Goal: Task Accomplishment & Management: Complete application form

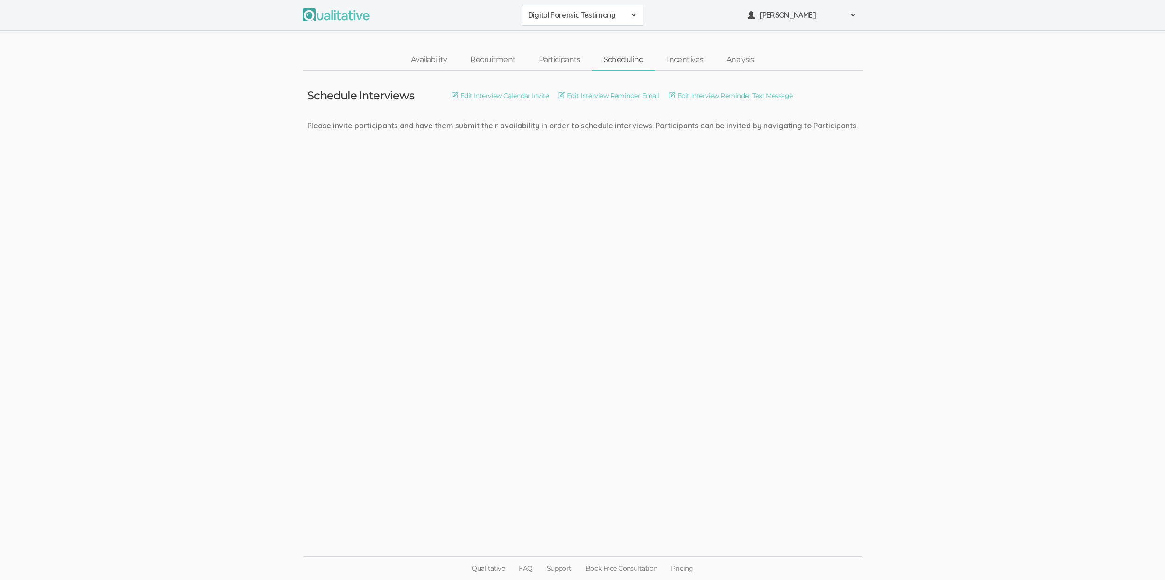
click at [132, 274] on ui-view "Schedule Interviews Edit Interview Calendar Invite Edit Interview Reminder Emai…" at bounding box center [582, 290] width 1165 height 439
click at [552, 56] on link "Participants" at bounding box center [559, 60] width 64 height 20
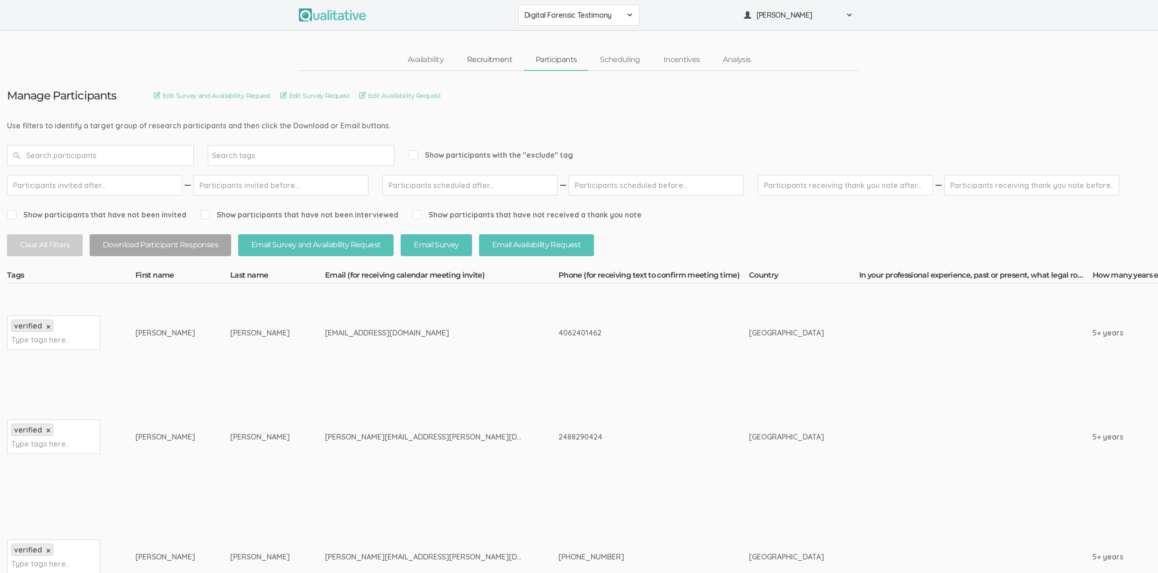
click at [488, 60] on link "Recruitment" at bounding box center [489, 60] width 69 height 20
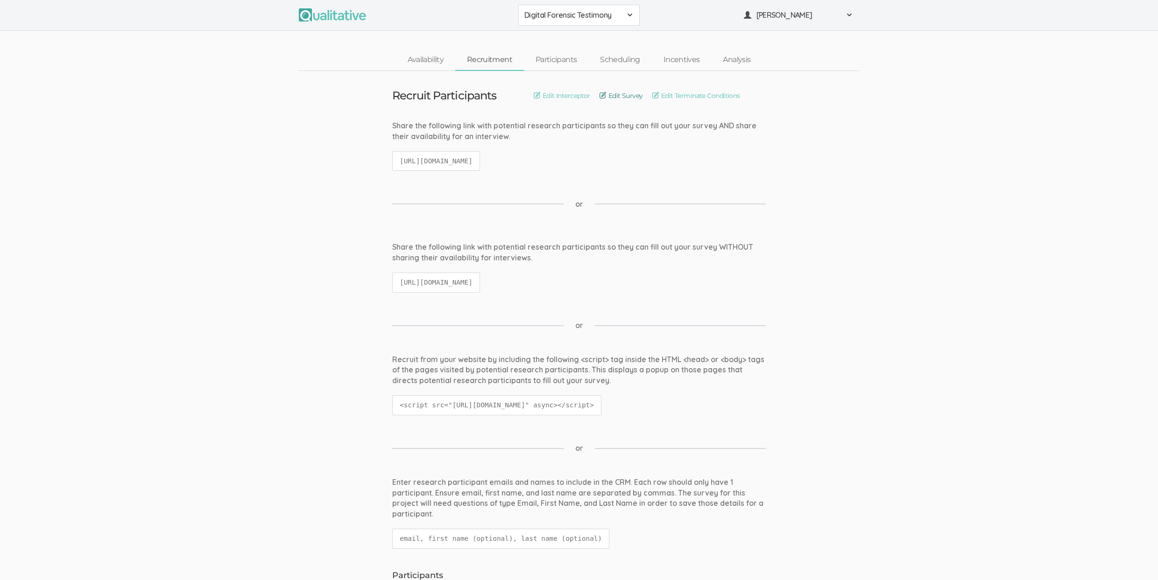
click at [618, 93] on link "Edit Survey" at bounding box center [620, 96] width 43 height 10
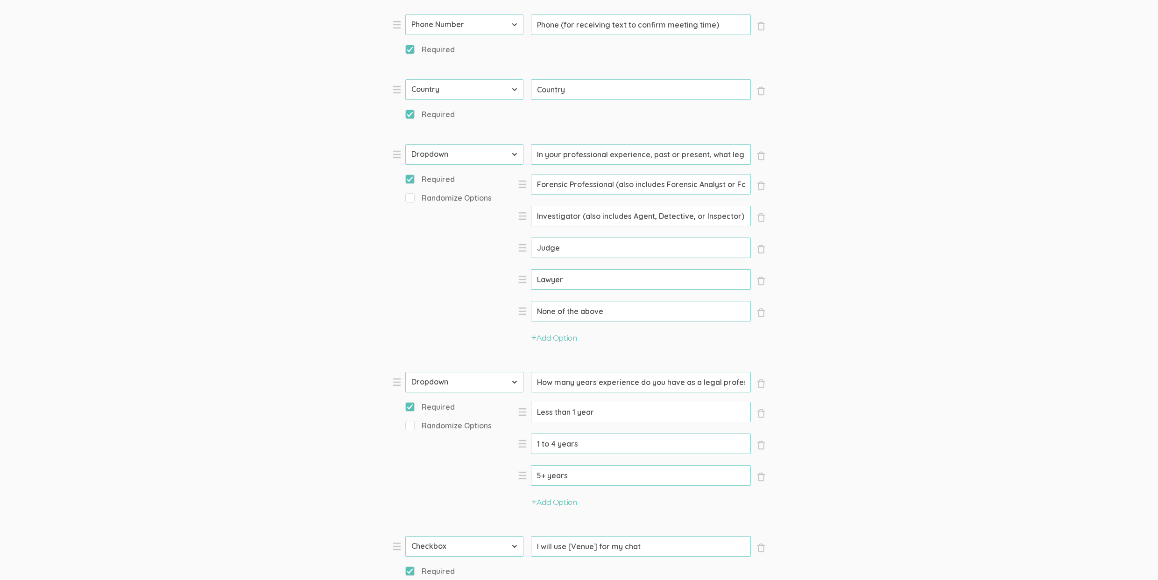
scroll to position [550, 0]
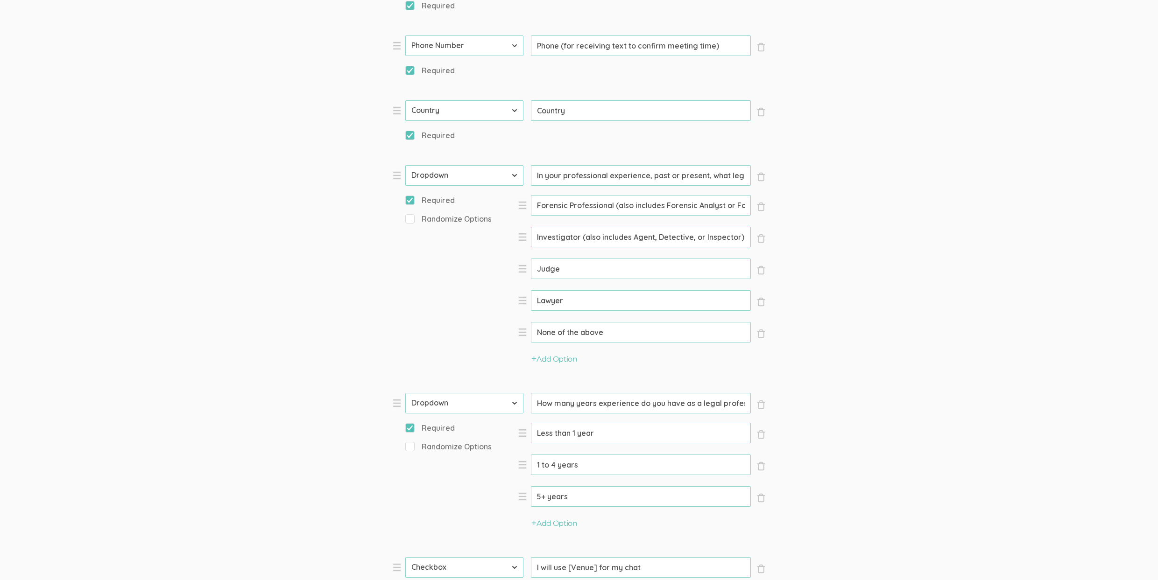
click at [985, 218] on form "Question text can be formatted using Markdown syntax. Enabled Title [Incentive …" at bounding box center [579, 254] width 1158 height 1369
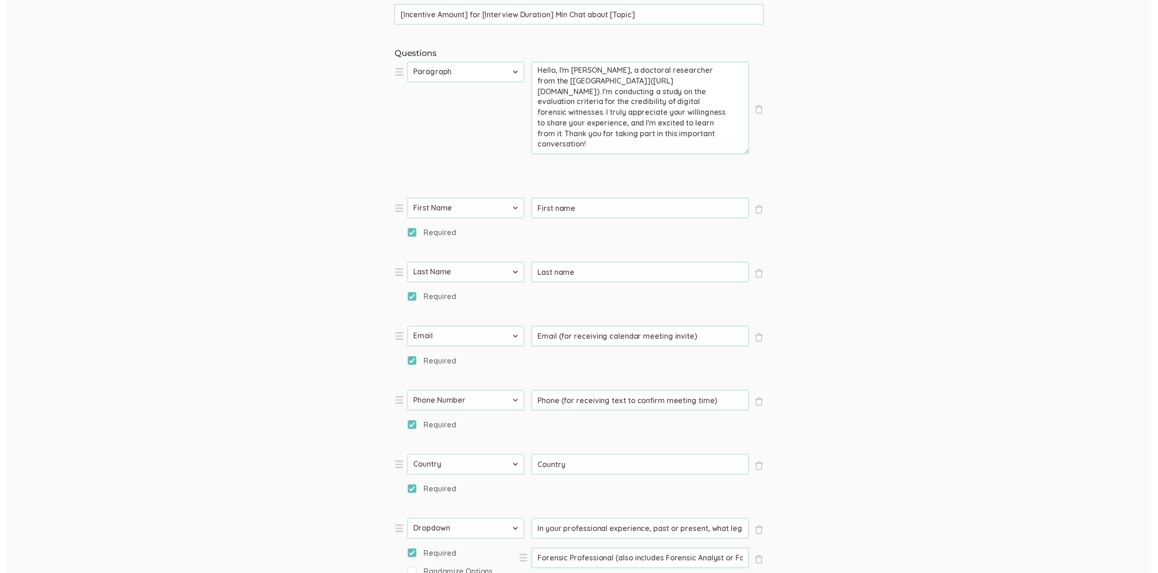
scroll to position [0, 0]
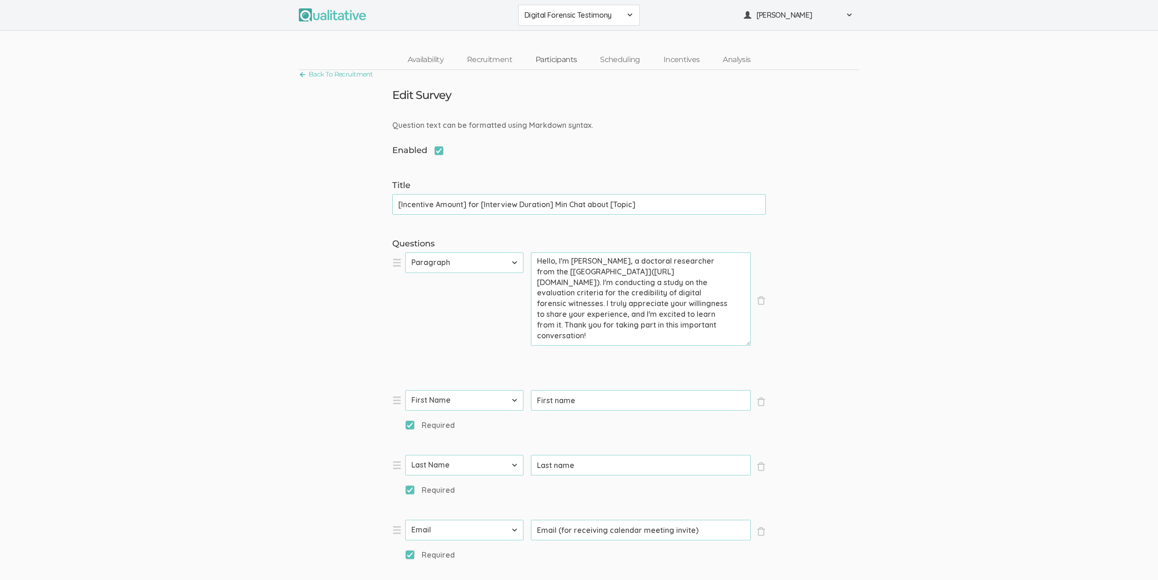
click at [566, 58] on link "Participants" at bounding box center [556, 60] width 64 height 20
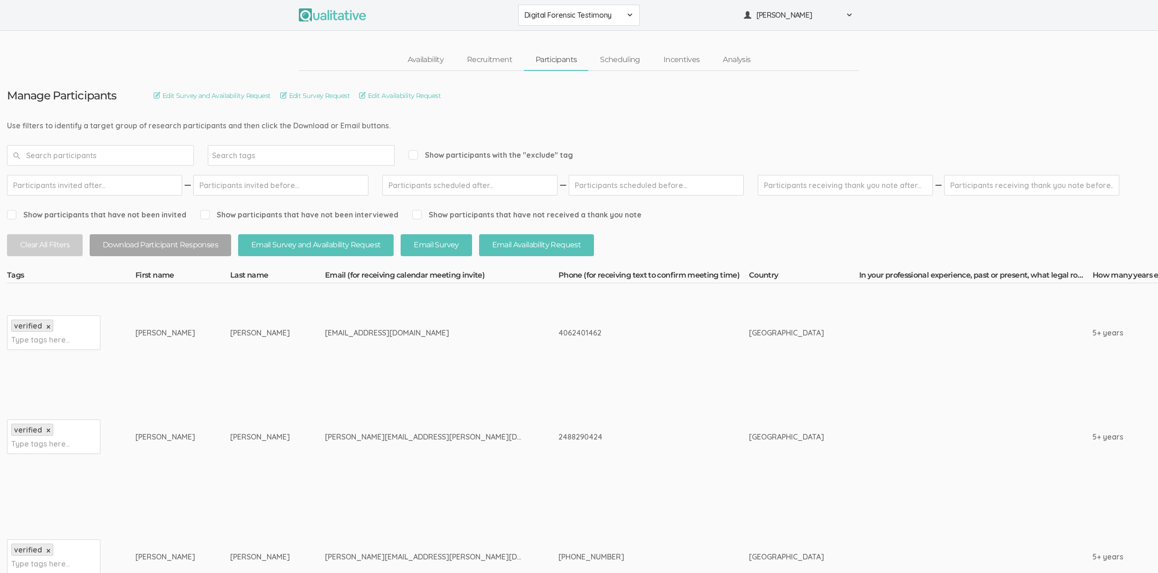
click at [510, 150] on span "Show participants with the "exclude" tag" at bounding box center [491, 155] width 164 height 11
click at [415, 152] on input "Show participants with the "exclude" tag" at bounding box center [412, 155] width 6 height 6
checkbox input "true"
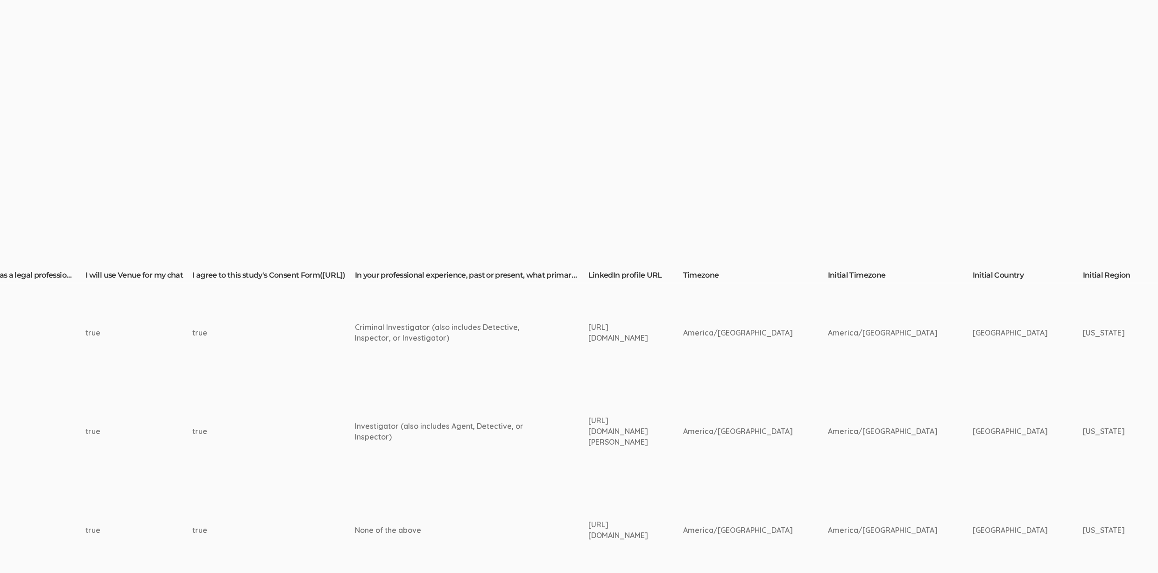
scroll to position [0, 1257]
click at [355, 330] on div "Criminal Investigator (also includes Detective, Inspector, or Investigator)" at bounding box center [453, 332] width 198 height 21
copy tr "Criminal Investigator (also includes Detective, Inspector, or Investigator)"
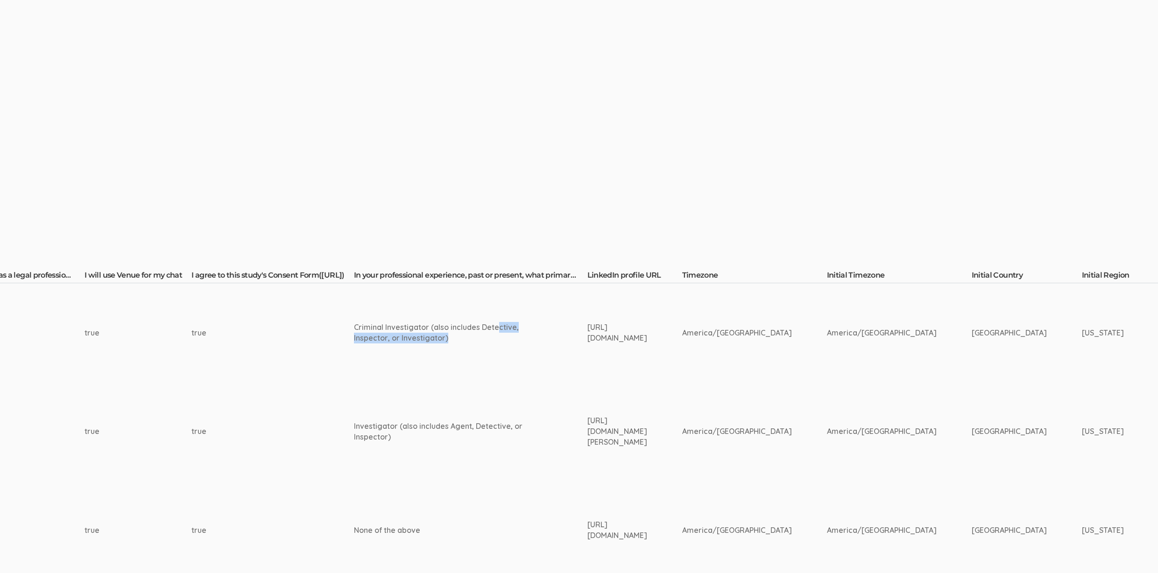
click at [450, 360] on td "Criminal Investigator (also includes Detective, Inspector, or Investigator)" at bounding box center [470, 332] width 233 height 99
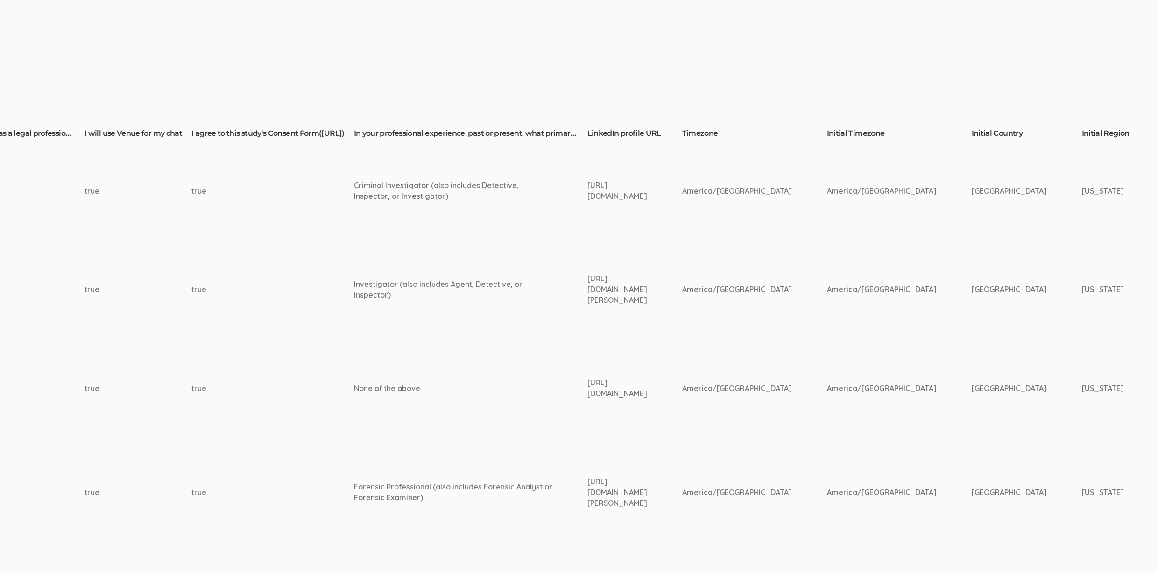
click at [354, 282] on div "Investigator (also includes Agent, Detective, or Inspector)" at bounding box center [453, 289] width 198 height 21
copy tr "Investigator (also includes Agent, Detective, or Inspector)"
click at [492, 267] on td "Investigator (also includes Agent, Detective, or Inspector)" at bounding box center [470, 289] width 233 height 99
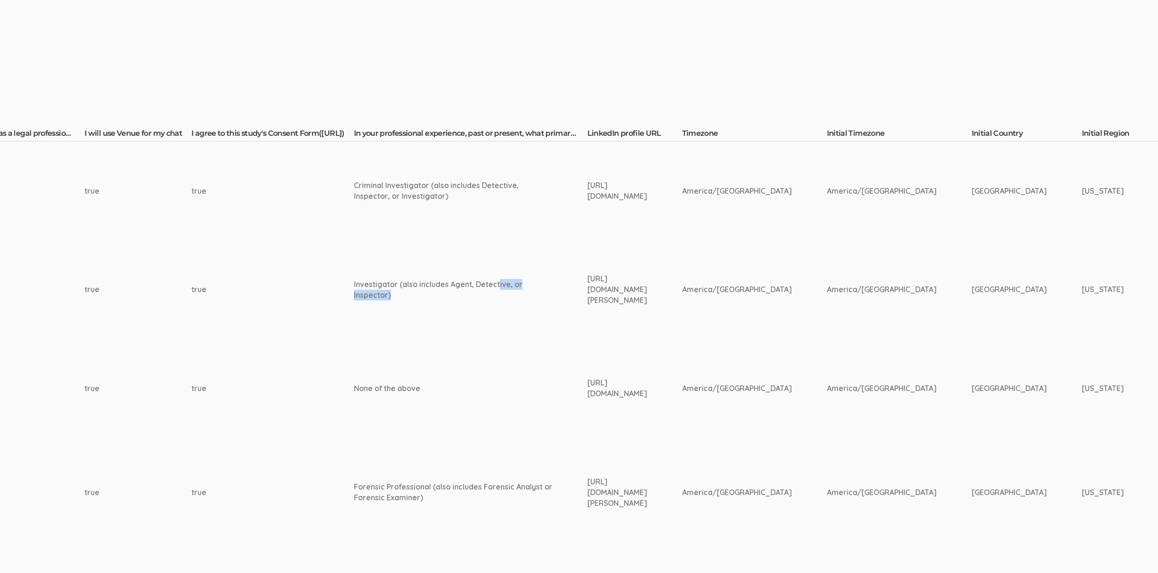
copy tr "Investigator (also includes Agent, Detective, or Inspector)"
click at [425, 299] on div "Investigator (also includes Agent, Detective, or Inspector)" at bounding box center [453, 289] width 198 height 21
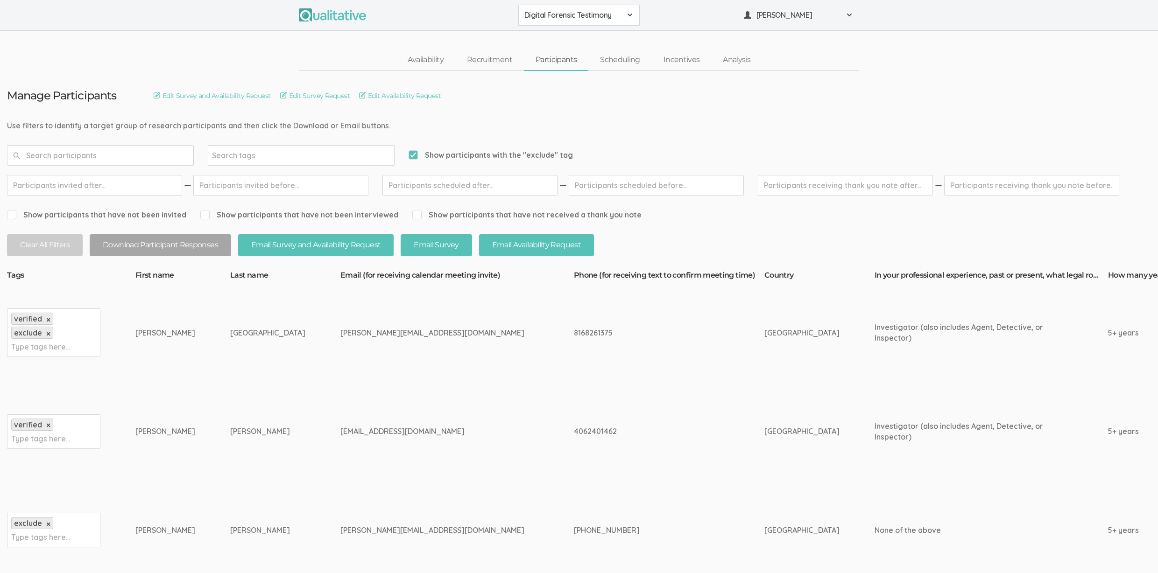
click at [574, 489] on td "715-821-2715" at bounding box center [669, 530] width 190 height 99
click at [541, 156] on span "Show participants with the "exclude" tag" at bounding box center [491, 155] width 164 height 11
click at [415, 156] on input "Show participants with the "exclude" tag" at bounding box center [412, 155] width 6 height 6
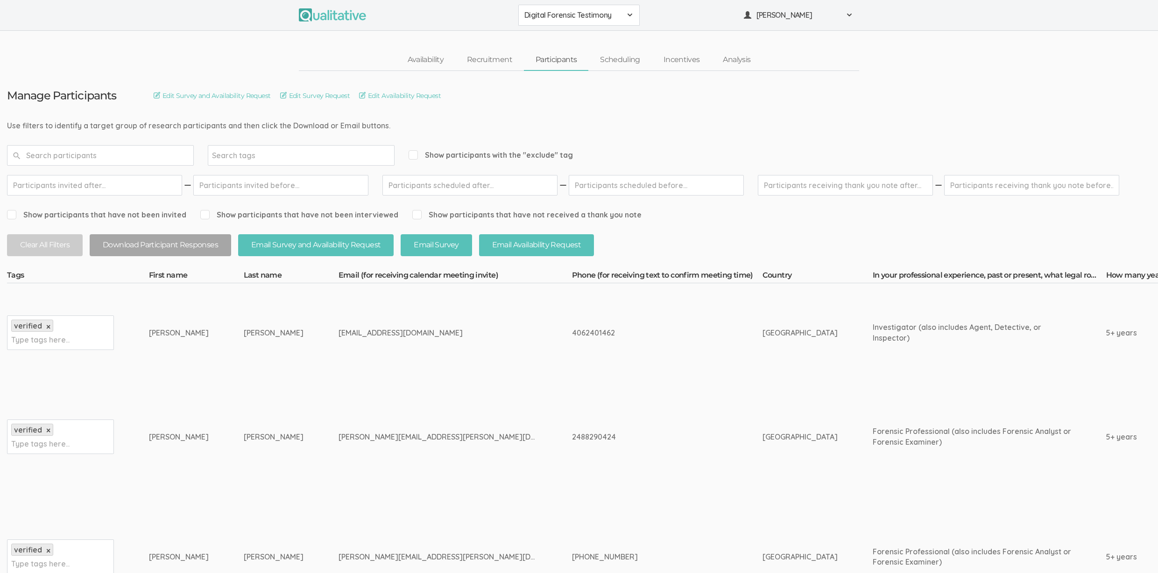
click at [523, 153] on span "Show participants with the "exclude" tag" at bounding box center [491, 155] width 164 height 11
click at [415, 153] on input "Show participants with the "exclude" tag" at bounding box center [412, 155] width 6 height 6
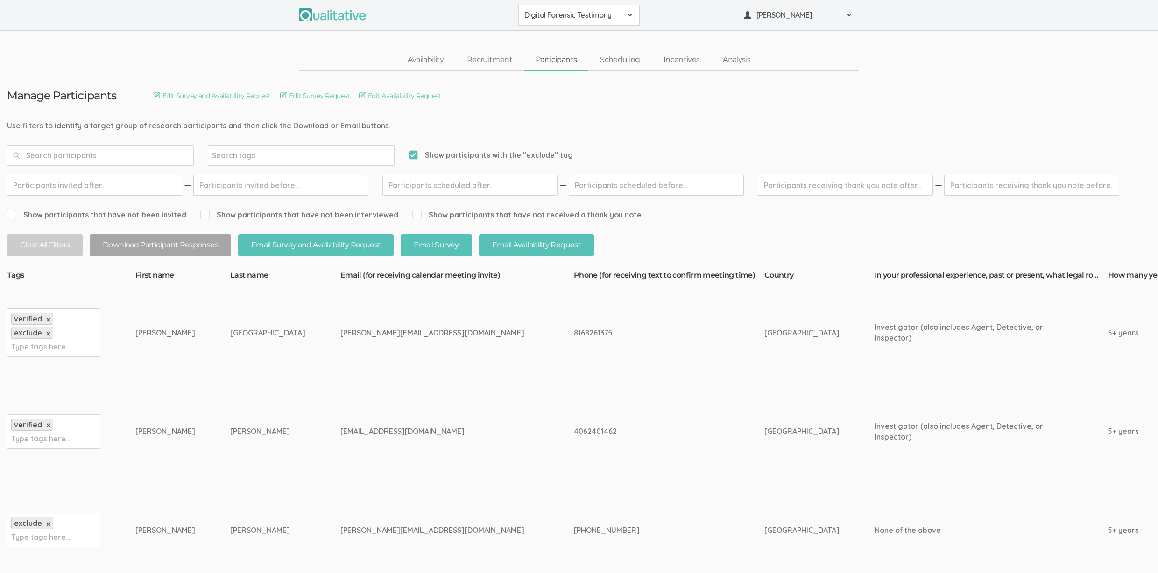
click at [524, 153] on span "Show participants with the "exclude" tag" at bounding box center [491, 155] width 164 height 11
click at [415, 153] on input "Show participants with the "exclude" tag" at bounding box center [412, 155] width 6 height 6
checkbox input "false"
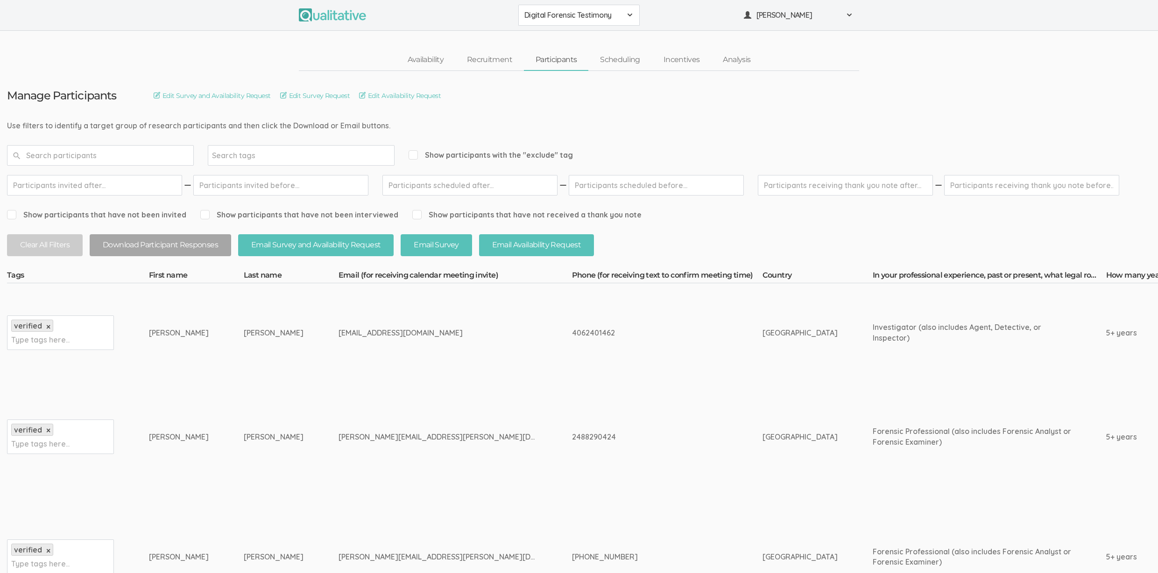
click at [762, 393] on td "United States of America" at bounding box center [817, 436] width 110 height 109
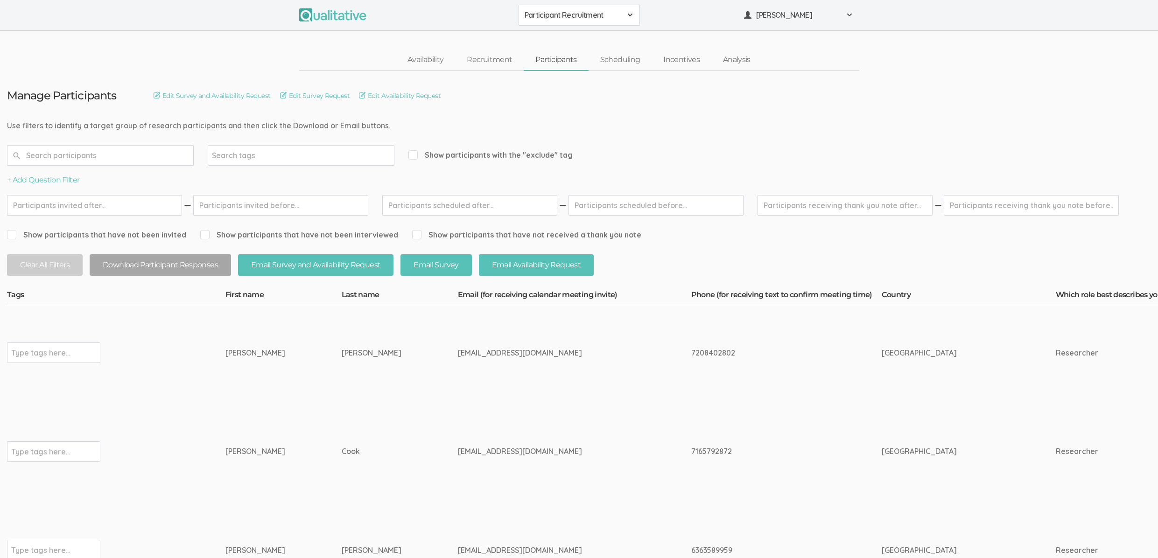
click at [545, 19] on span "Participant Recruitment" at bounding box center [573, 15] width 97 height 11
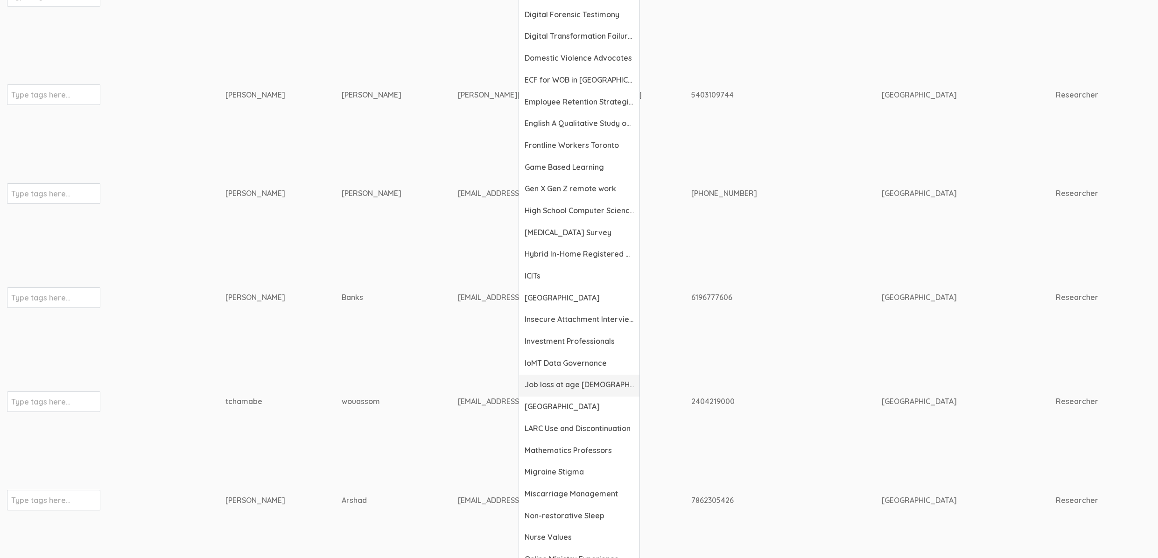
scroll to position [653, 0]
click at [611, 426] on span "LARC Use and Discontinuation" at bounding box center [579, 428] width 109 height 11
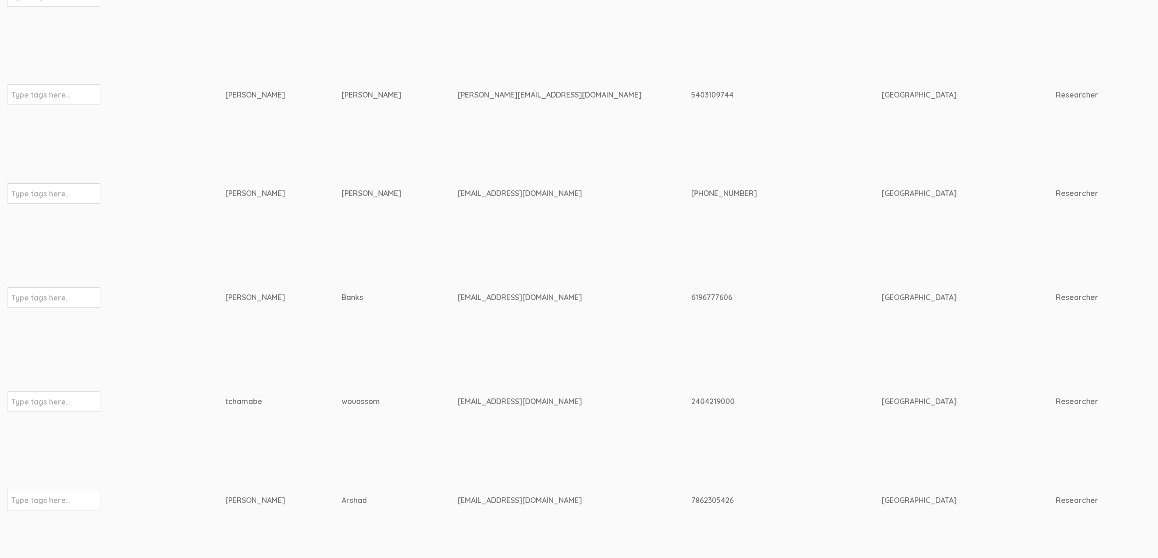
click at [882, 387] on td "[GEOGRAPHIC_DATA]" at bounding box center [969, 401] width 174 height 99
click at [458, 174] on td "ggeist@my.gcu.edu" at bounding box center [574, 193] width 233 height 99
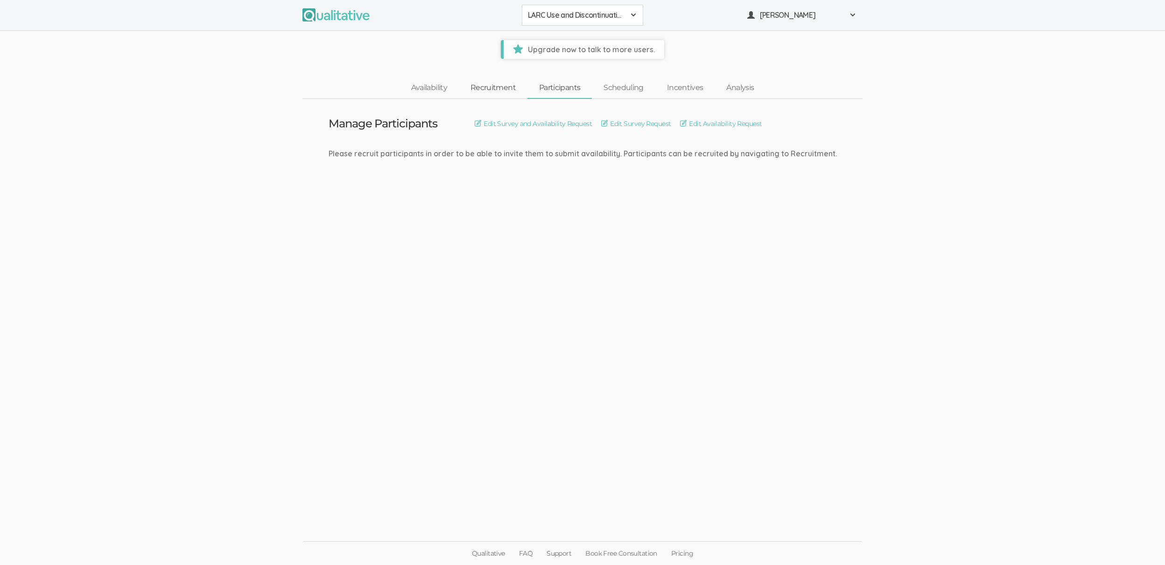
click at [494, 83] on link "Recruitment" at bounding box center [493, 88] width 69 height 20
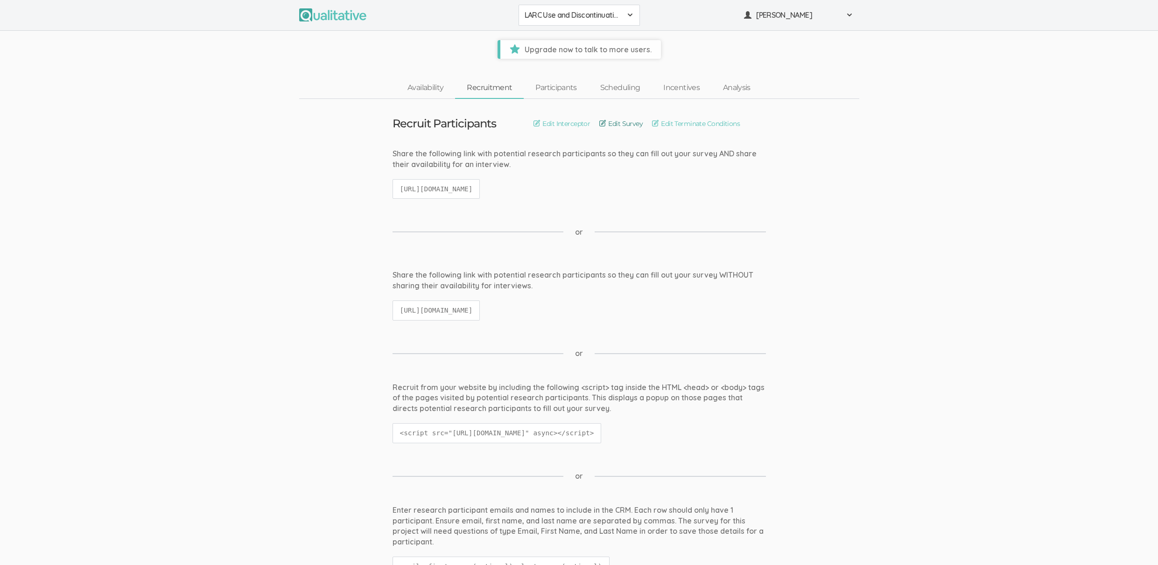
click at [623, 127] on link "Edit Survey" at bounding box center [620, 124] width 43 height 10
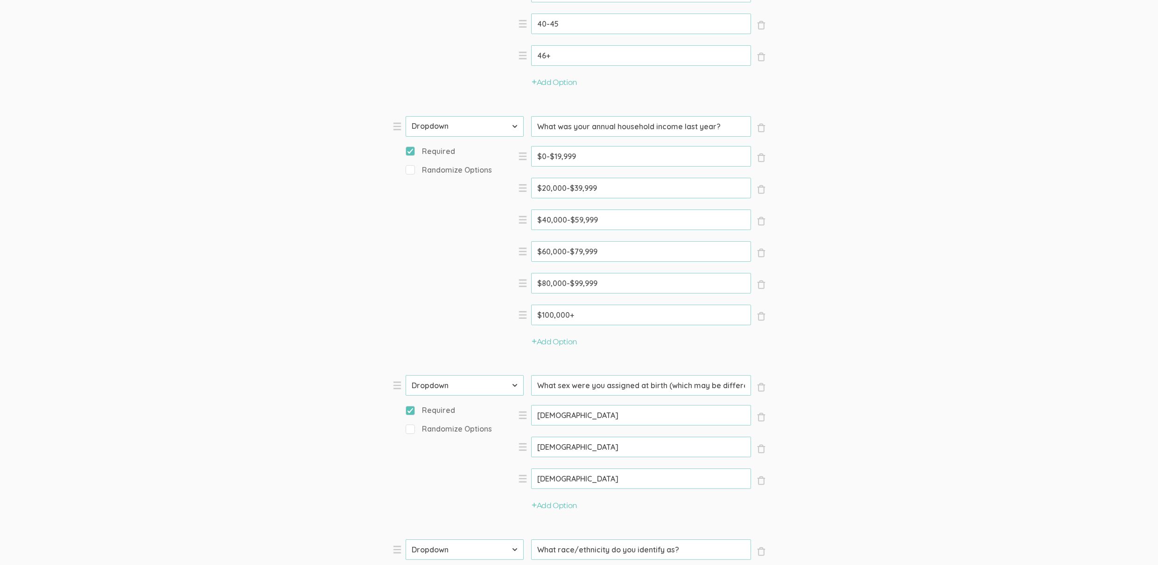
scroll to position [1553, 0]
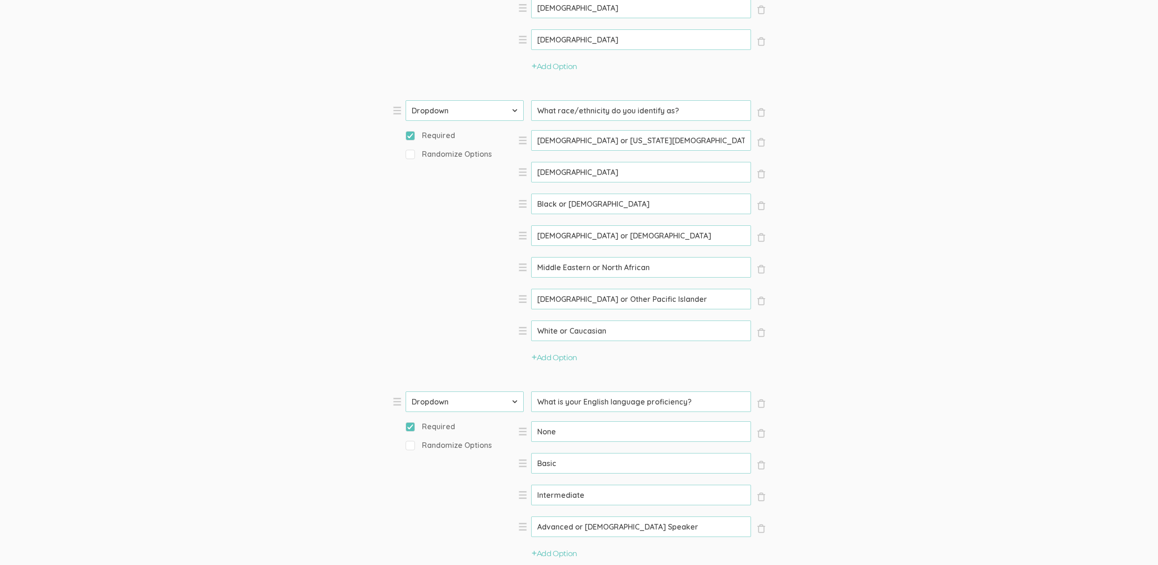
click at [938, 317] on form "Question text can be formatted using Markdown syntax. Enabled Title [Incentive …" at bounding box center [579, 76] width 1158 height 2963
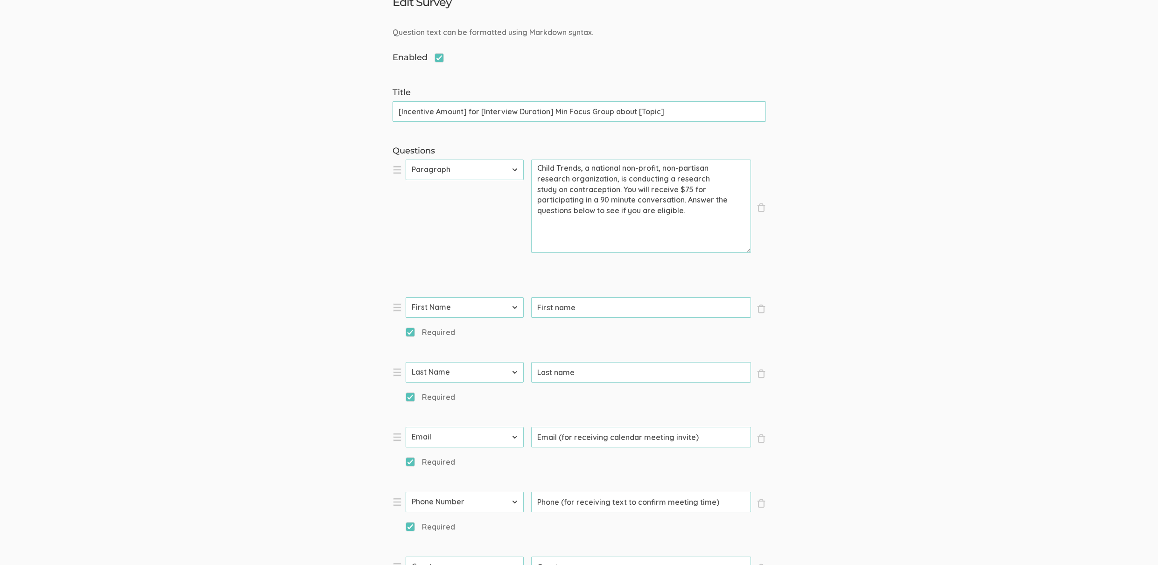
scroll to position [0, 0]
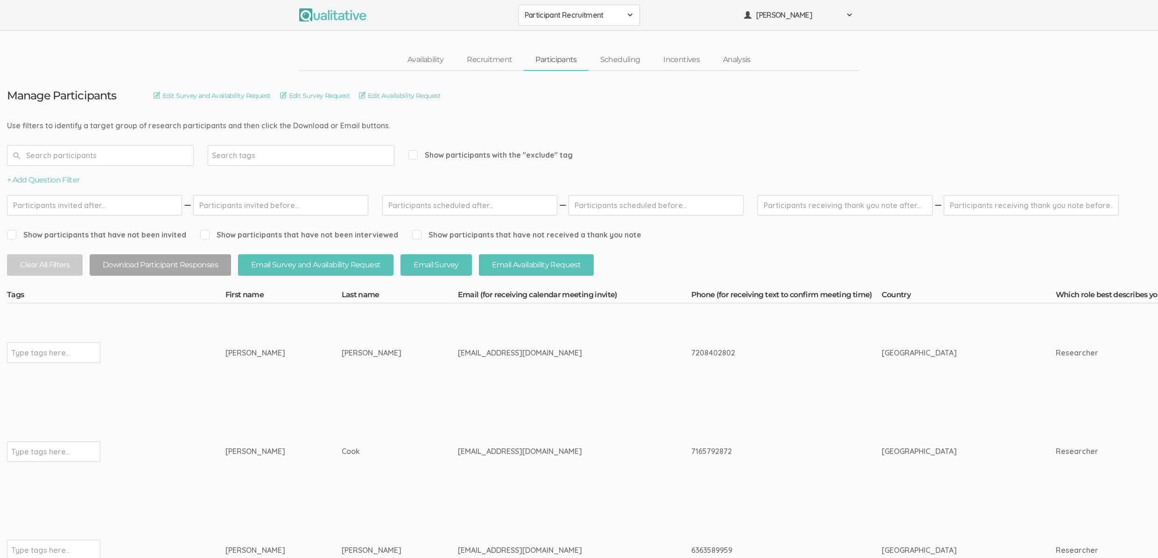
click at [575, 13] on span "Participant Recruitment" at bounding box center [573, 15] width 97 height 11
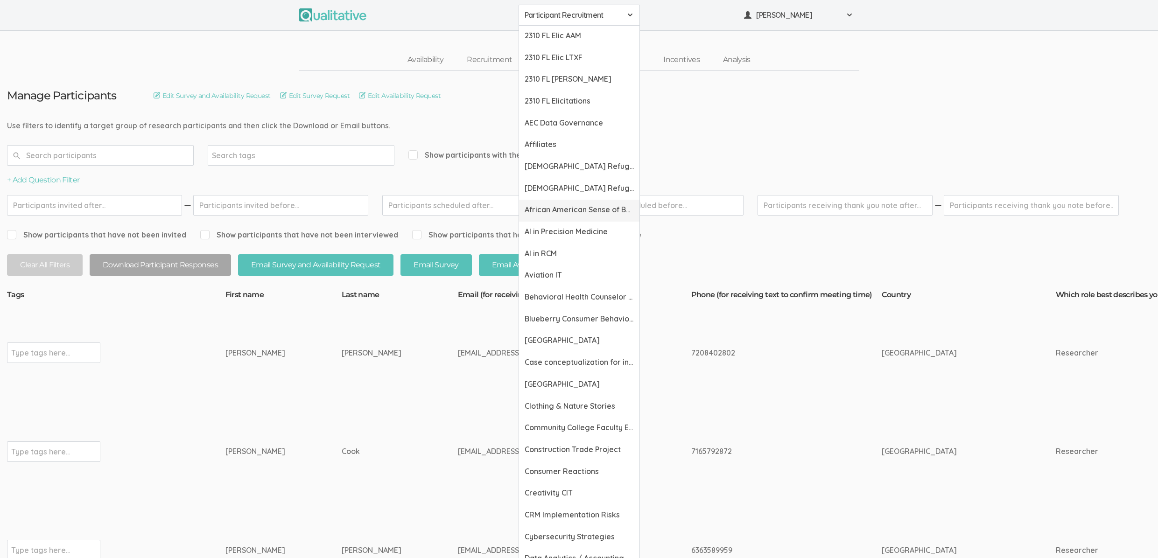
click at [563, 213] on span "African American Sense of Belonging" at bounding box center [579, 209] width 109 height 11
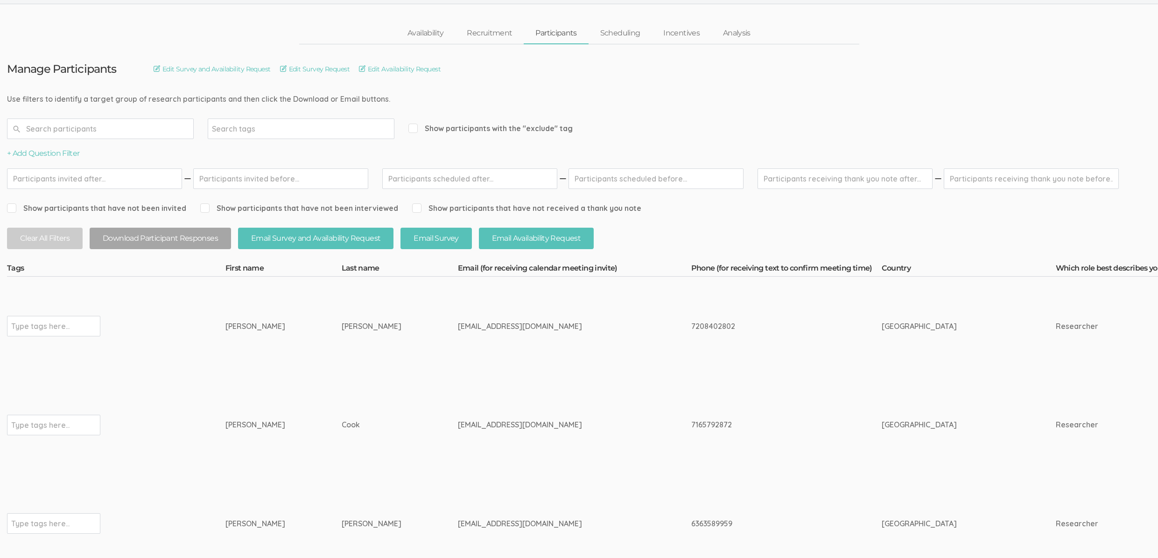
scroll to position [120, 0]
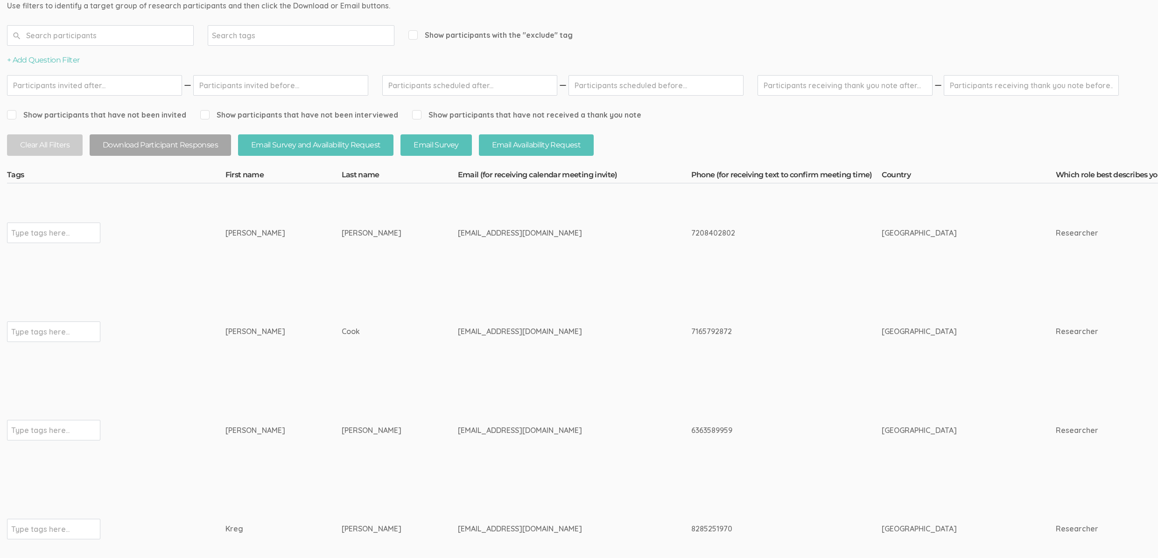
drag, startPoint x: 329, startPoint y: 431, endPoint x: 172, endPoint y: 432, distance: 156.9
copy tr "Type tags here... Courtney Bishop"
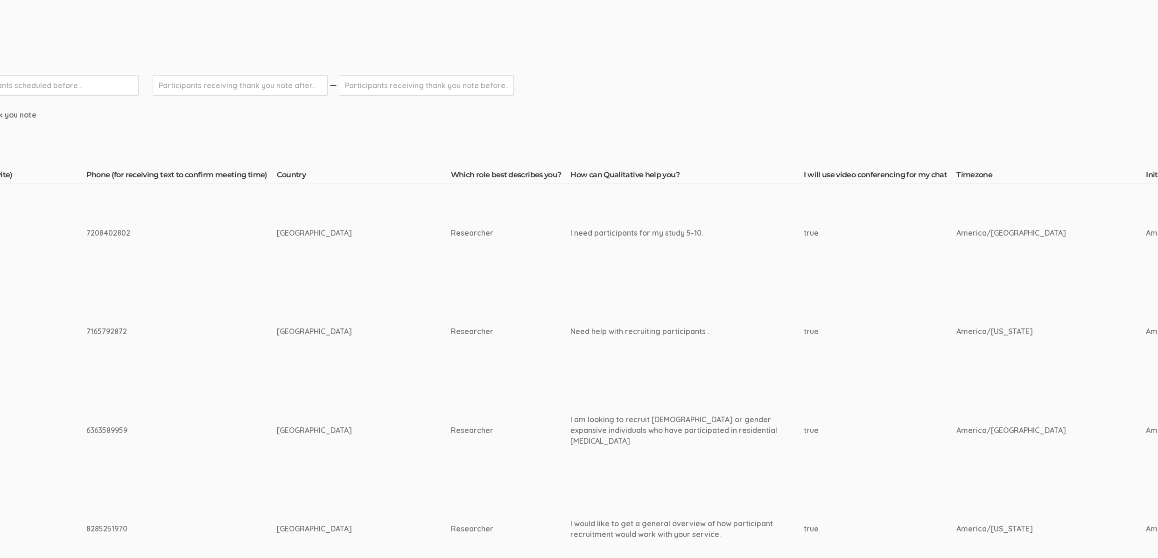
scroll to position [120, 606]
click at [578, 439] on div "I am looking to recruit transgender or gender expansive individuals who have pa…" at bounding box center [686, 431] width 233 height 32
click at [570, 425] on div "I am looking to recruit transgender or gender expansive individuals who have pa…" at bounding box center [686, 431] width 233 height 32
click at [570, 426] on div "I am looking to recruit transgender or gender expansive individuals who have pa…" at bounding box center [686, 431] width 233 height 32
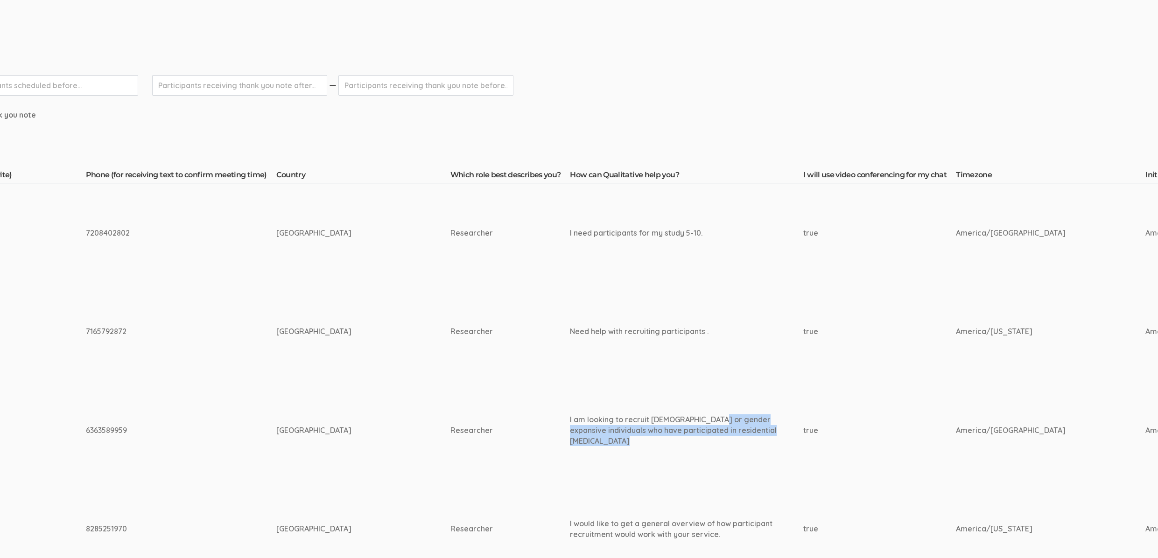
copy tr "I am looking to recruit transgender or gender expansive individuals who have pa…"
click at [611, 410] on td "I am looking to recruit transgender or gender expansive individuals who have pa…" at bounding box center [686, 430] width 233 height 99
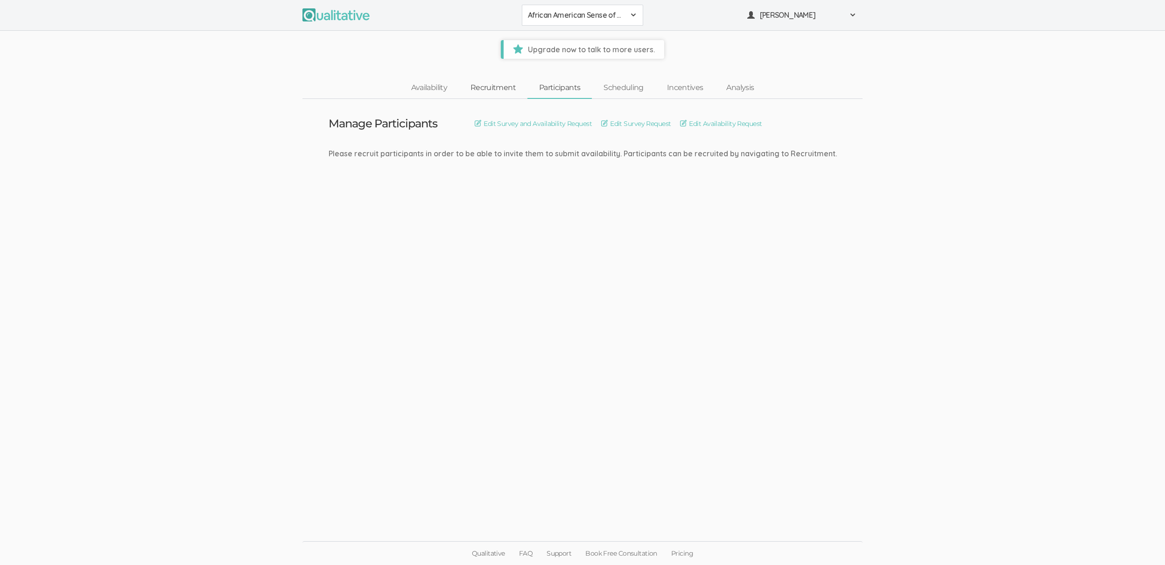
click at [477, 92] on link "Recruitment" at bounding box center [493, 88] width 69 height 20
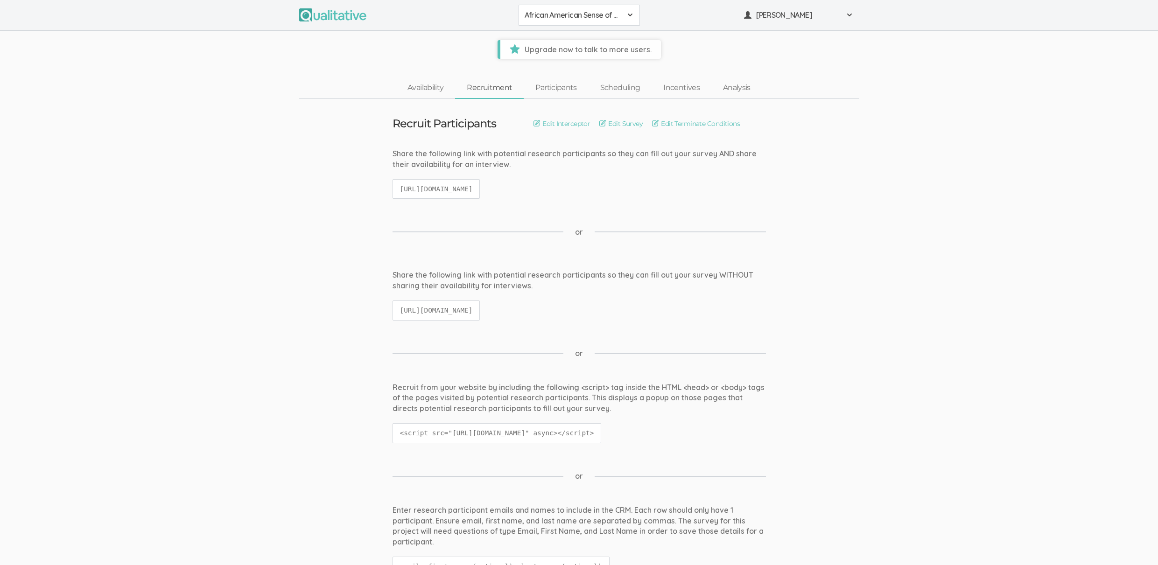
click at [480, 186] on code "[URL][DOMAIN_NAME]" at bounding box center [437, 189] width 88 height 20
copy ui-view "[URL][DOMAIN_NAME]"
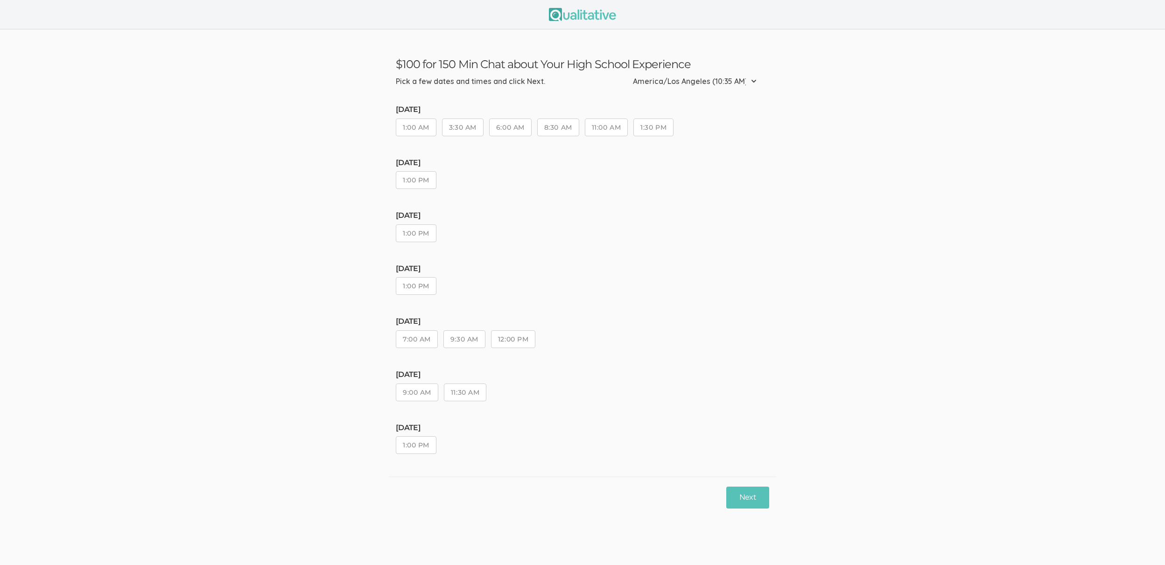
click at [422, 181] on button "1:00 PM" at bounding box center [416, 180] width 41 height 18
click at [748, 508] on button "Next" at bounding box center [747, 498] width 43 height 22
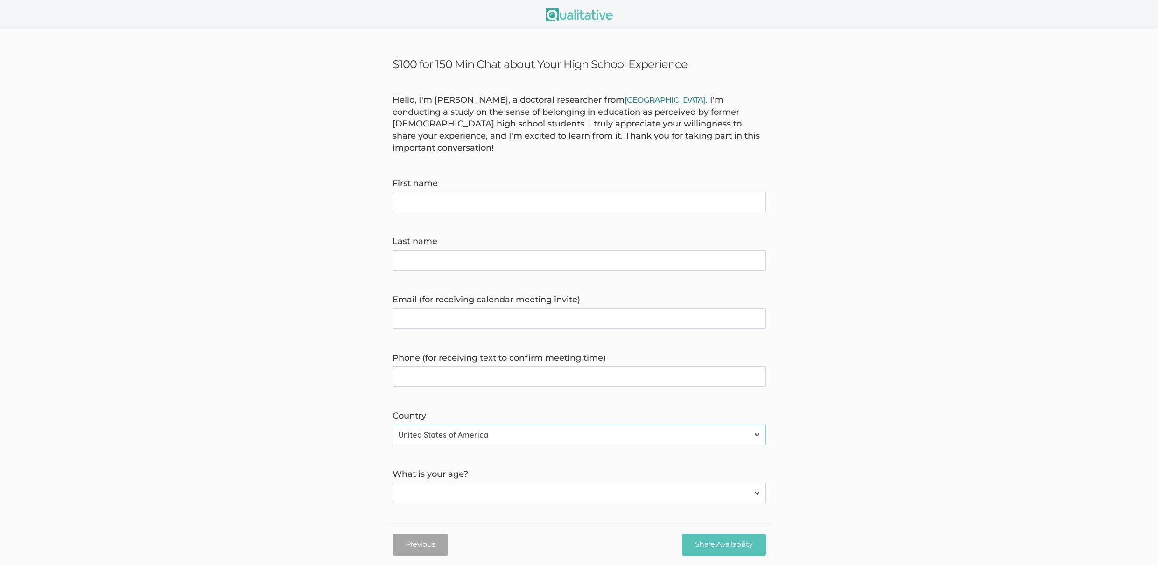
click at [625, 104] on link "[GEOGRAPHIC_DATA]" at bounding box center [665, 99] width 81 height 9
click at [561, 119] on div "Hello, I'm [PERSON_NAME], a doctoral researcher from [GEOGRAPHIC_DATA] . I'm co…" at bounding box center [580, 124] width 388 height 60
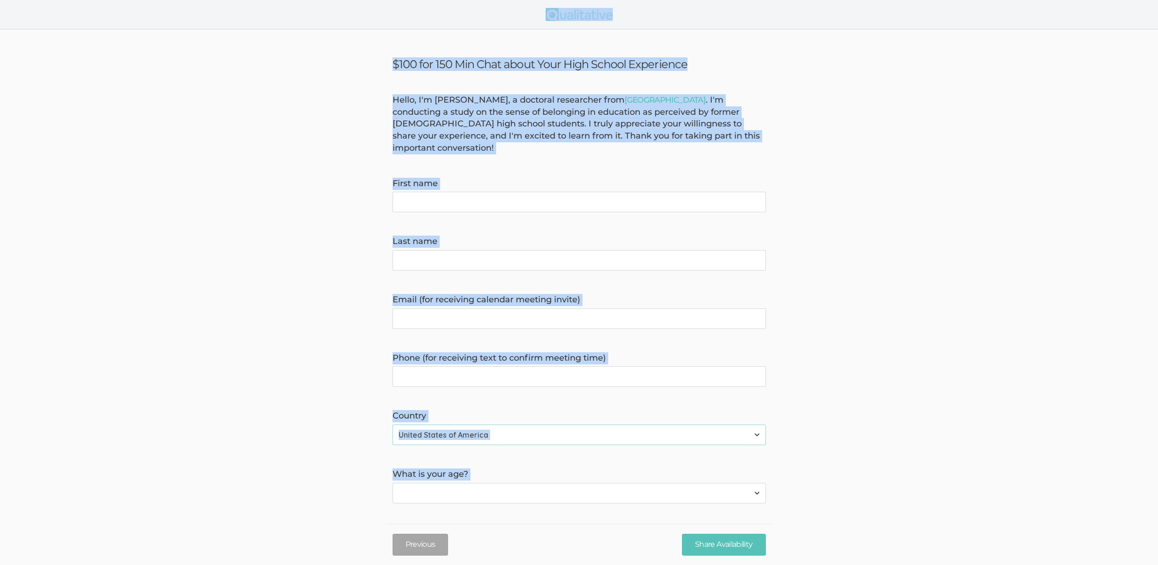
copy ui-view "$100 for 150 Min Chat about Your High School Experience Hello, I'm [PERSON_NAME…"
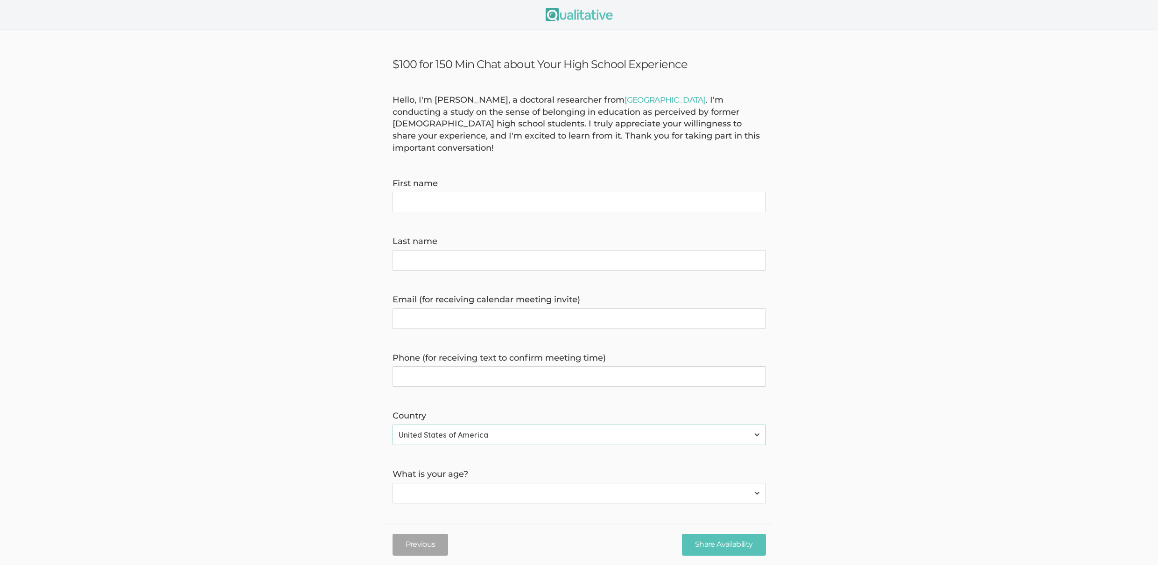
click at [728, 178] on label "First name" at bounding box center [580, 184] width 374 height 12
click at [728, 192] on name "First name" at bounding box center [580, 202] width 374 height 21
click at [258, 431] on form "Hello, I'm [PERSON_NAME], a doctoral researcher from [GEOGRAPHIC_DATA] . I'm co…" at bounding box center [579, 412] width 1158 height 636
click at [445, 179] on div "First name" at bounding box center [580, 195] width 388 height 35
click at [438, 122] on div "Hello, I'm [PERSON_NAME], a doctoral researcher from [GEOGRAPHIC_DATA] . I'm co…" at bounding box center [580, 124] width 388 height 60
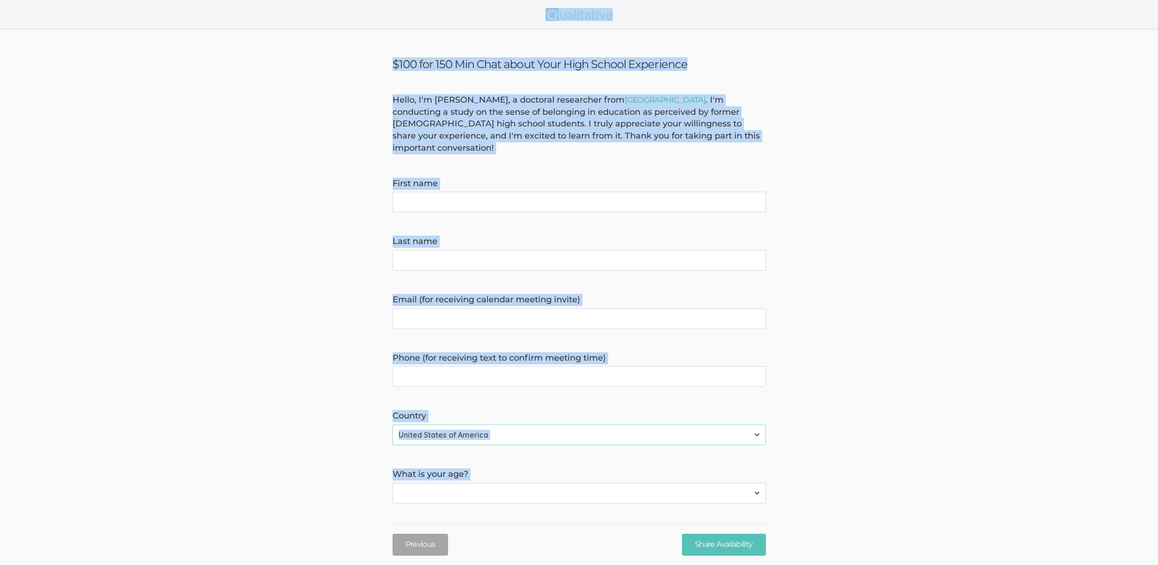
copy ui-view "$100 for 150 Min Chat about Your High School Experience Hello, I'm [PERSON_NAME…"
click at [283, 195] on form "Hello, I'm [PERSON_NAME], a doctoral researcher from [GEOGRAPHIC_DATA] . I'm co…" at bounding box center [579, 412] width 1158 height 636
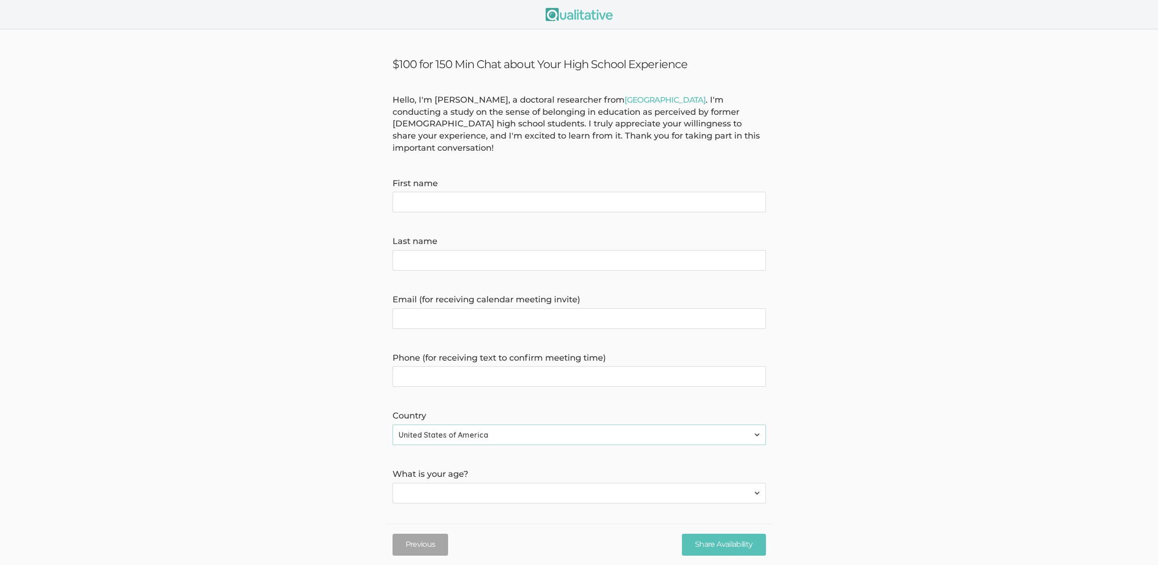
click at [107, 261] on form "Hello, I'm [PERSON_NAME], a doctoral researcher from [GEOGRAPHIC_DATA] . I'm co…" at bounding box center [579, 412] width 1158 height 636
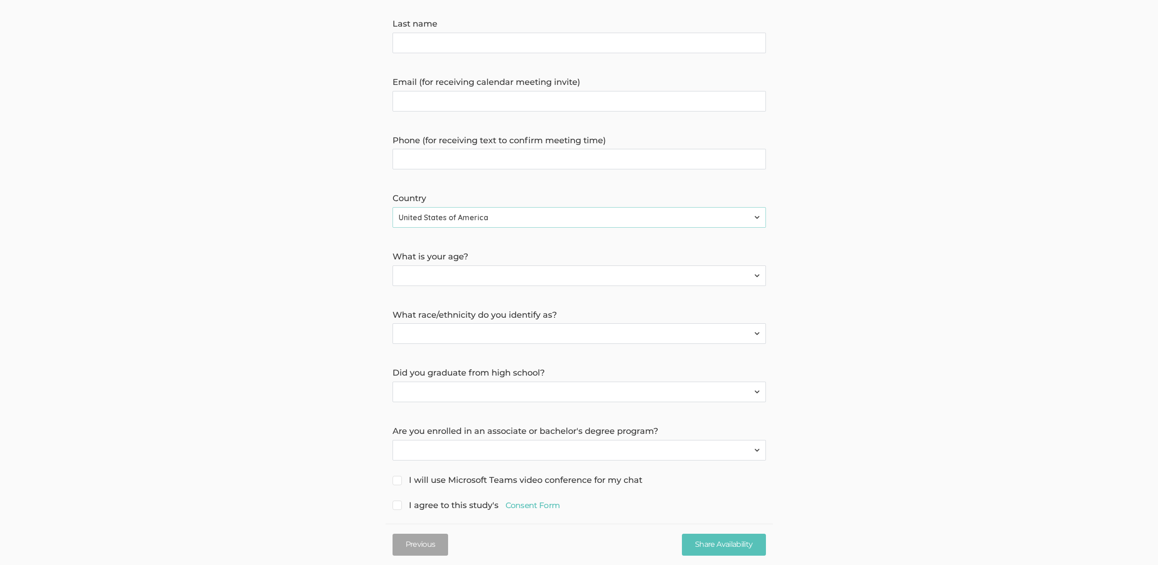
scroll to position [218, 0]
click at [582, 440] on select "Yes No" at bounding box center [580, 450] width 374 height 21
select select "1"
click at [451, 381] on select "Yes No" at bounding box center [580, 391] width 374 height 21
select select "1"
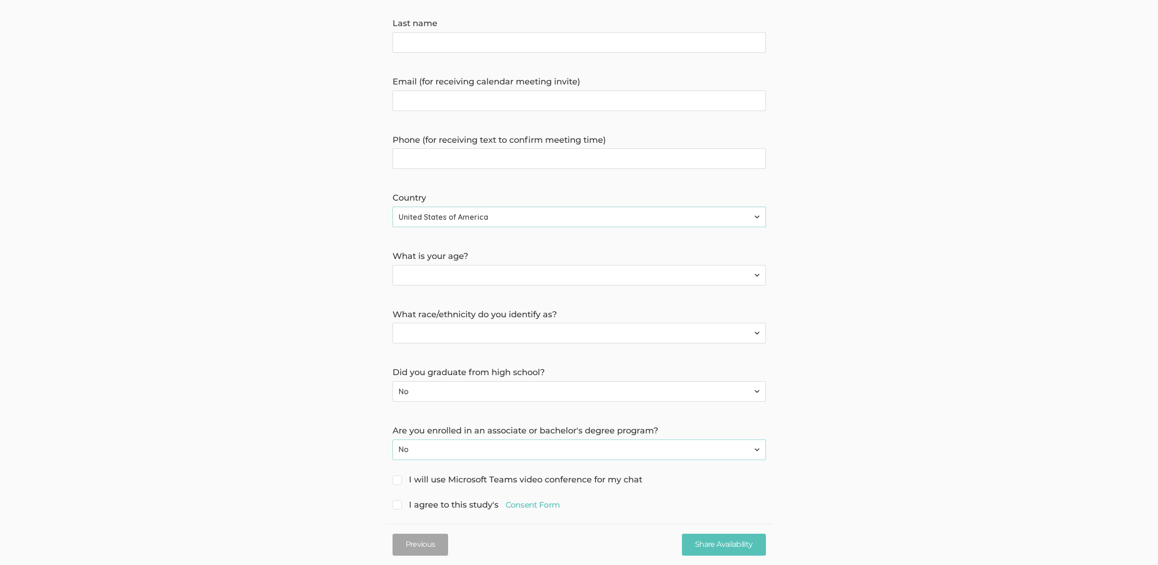
click at [408, 323] on select "[DEMOGRAPHIC_DATA] or [US_STATE][DEMOGRAPHIC_DATA] Black or [DEMOGRAPHIC_DATA] …" at bounding box center [580, 333] width 374 height 21
select select "2"
click at [440, 266] on select "Less than 18 years 18 to 34 years More than 34 years" at bounding box center [580, 275] width 374 height 21
select select "1"
click at [460, 148] on time\) "Phone (for receiving text to confirm meeting time)" at bounding box center [580, 158] width 374 height 21
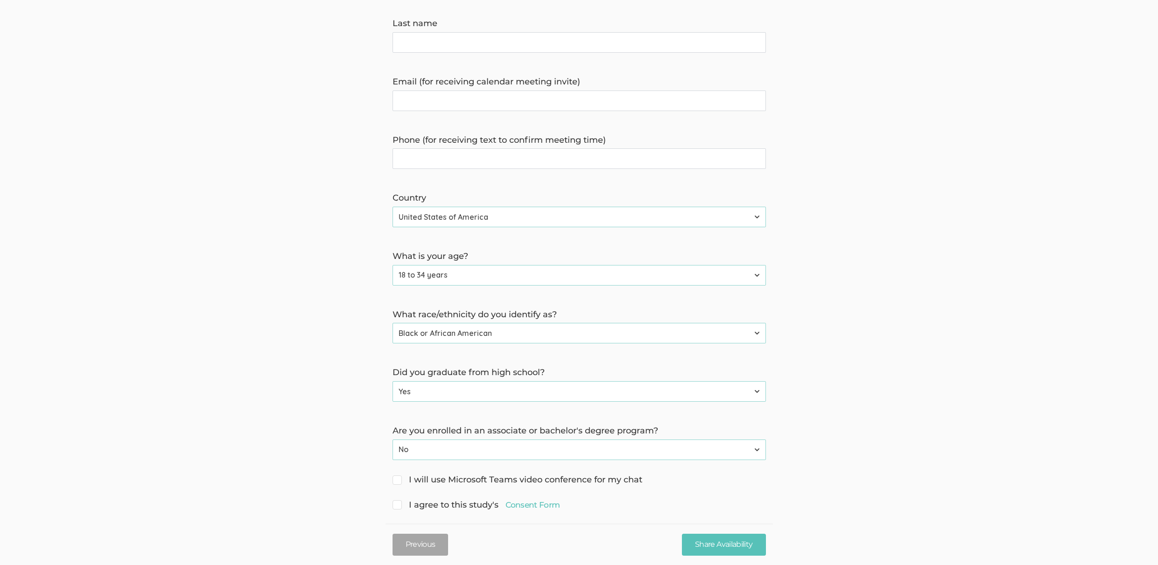
click at [461, 99] on invite\) "Email (for receiving calendar meeting invite)" at bounding box center [580, 101] width 374 height 21
click at [474, 56] on form "Hello, I'm [PERSON_NAME], a doctoral researcher from [GEOGRAPHIC_DATA] . I'm co…" at bounding box center [579, 194] width 1158 height 636
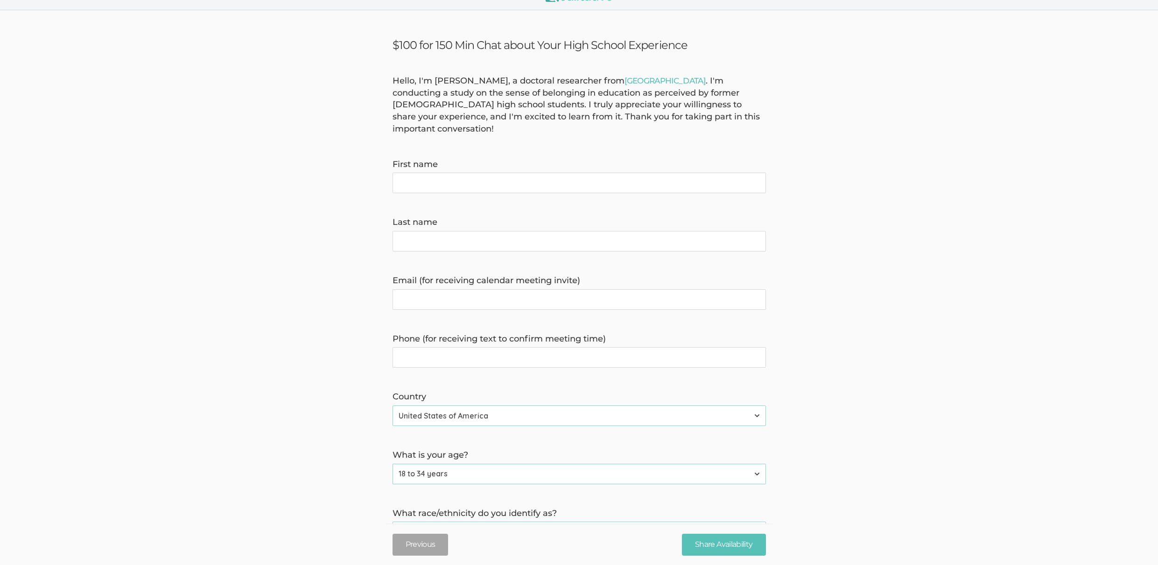
scroll to position [18, 0]
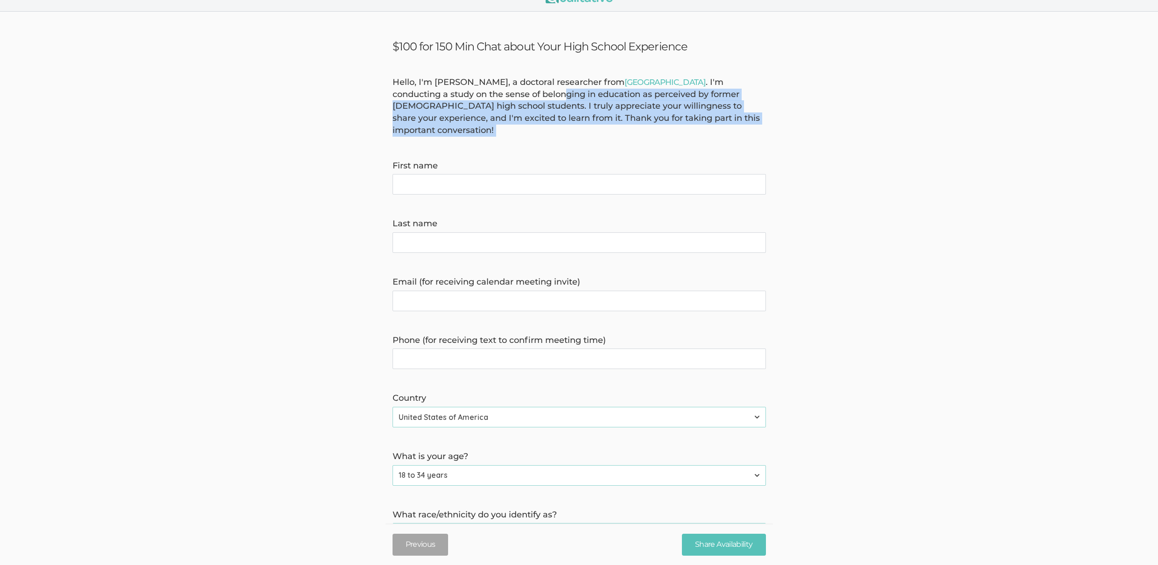
drag, startPoint x: 485, startPoint y: 94, endPoint x: 512, endPoint y: 126, distance: 41.8
click at [512, 126] on form "Hello, I'm [PERSON_NAME], a doctoral researcher from [GEOGRAPHIC_DATA] . I'm co…" at bounding box center [579, 395] width 1158 height 636
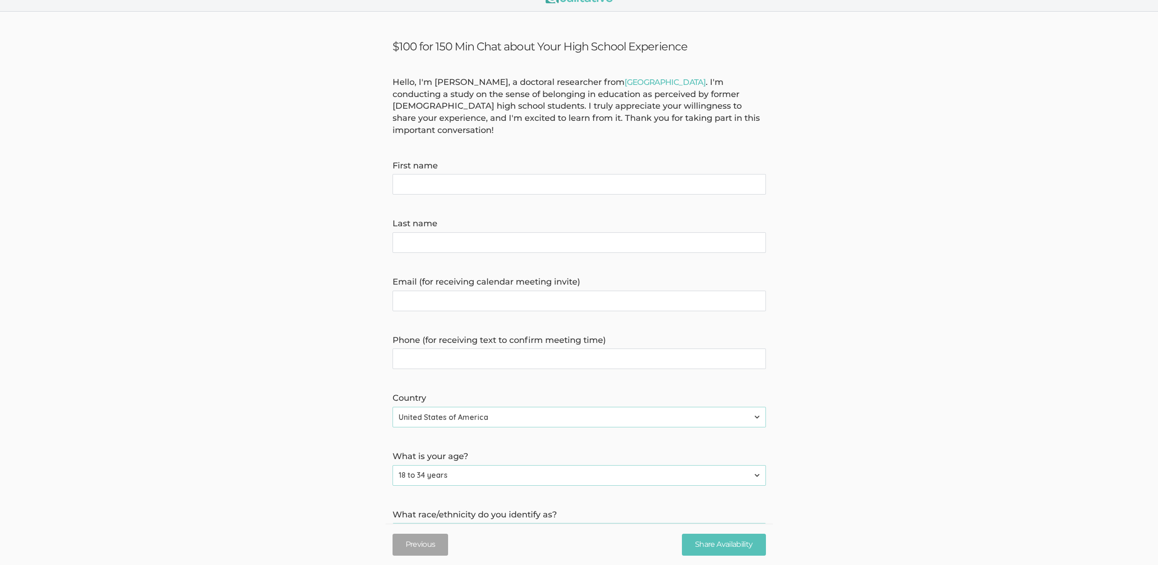
click at [512, 126] on form "Hello, I'm [PERSON_NAME], a doctoral researcher from [GEOGRAPHIC_DATA] . I'm co…" at bounding box center [579, 395] width 1158 height 636
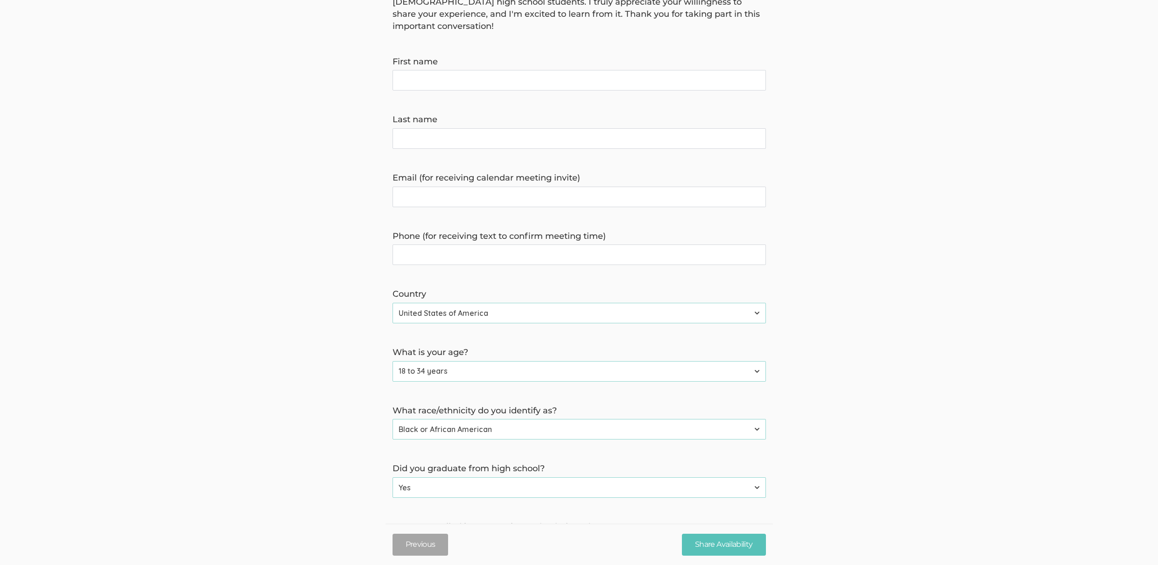
scroll to position [218, 0]
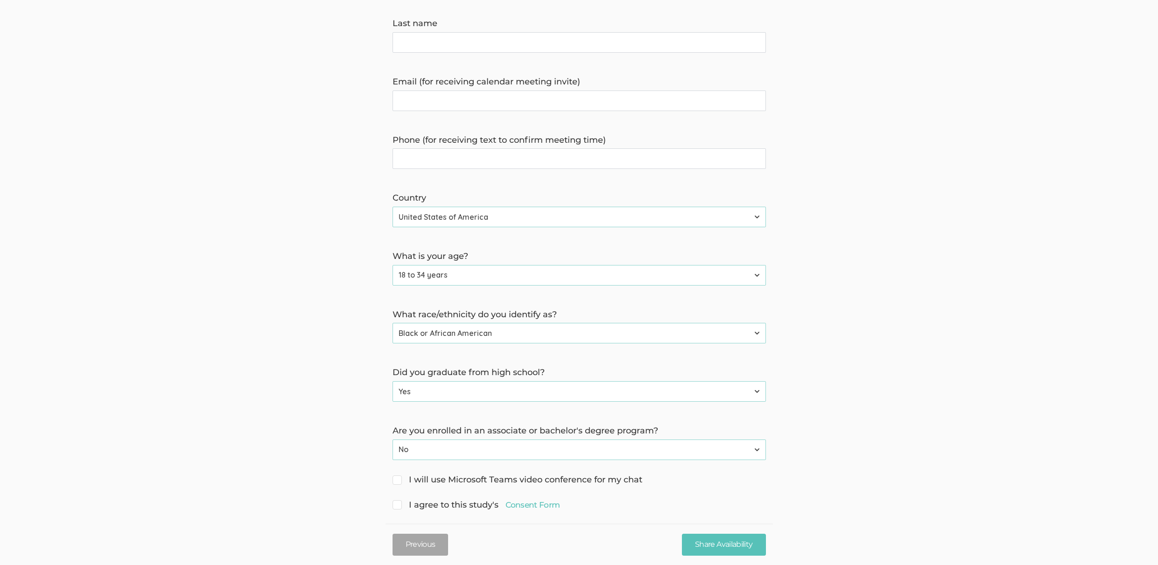
click at [196, 394] on form "Hello, I'm [PERSON_NAME], a doctoral researcher from [GEOGRAPHIC_DATA] . I'm co…" at bounding box center [579, 194] width 1158 height 636
